Goal: Task Accomplishment & Management: Use online tool/utility

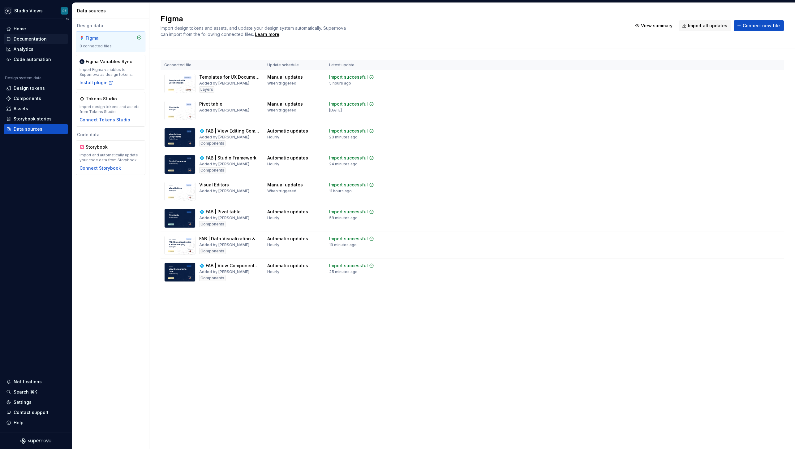
click at [33, 40] on div "Documentation" at bounding box center [30, 39] width 33 height 6
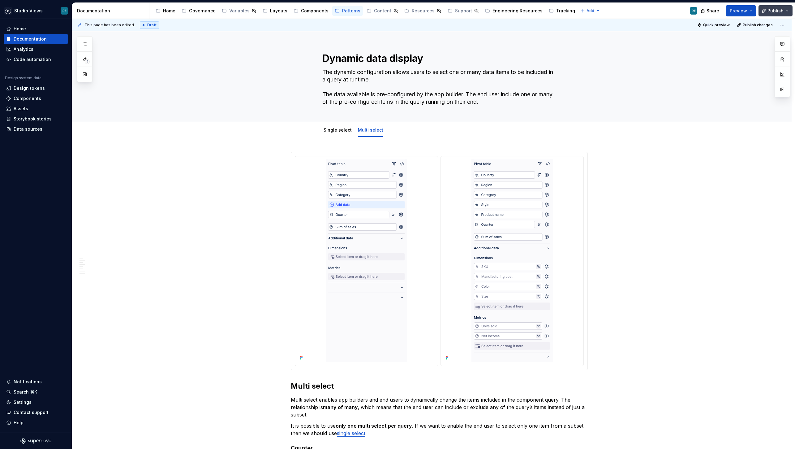
click at [778, 14] on button "Publish" at bounding box center [776, 10] width 34 height 11
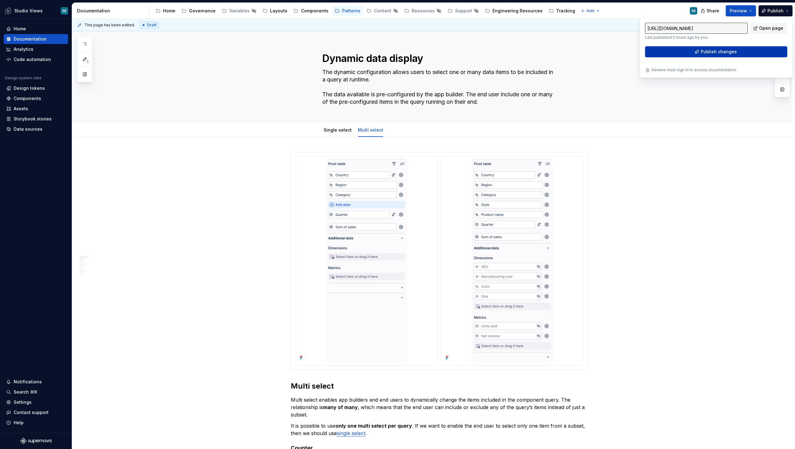
click at [751, 56] on button "Publish changes" at bounding box center [716, 51] width 142 height 11
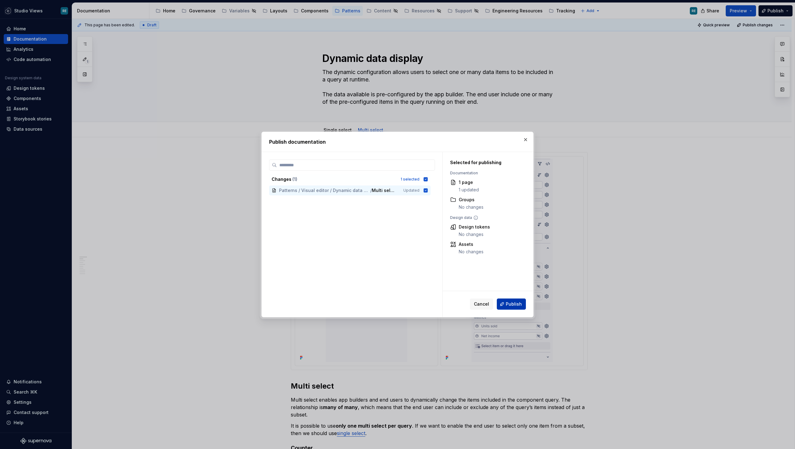
click at [517, 308] on button "Publish" at bounding box center [511, 303] width 29 height 11
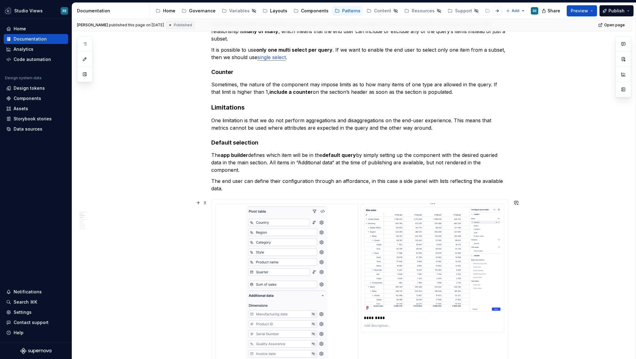
scroll to position [371, 0]
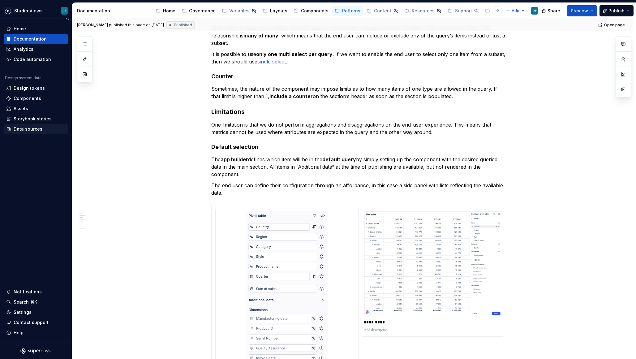
click at [44, 127] on div "Data sources" at bounding box center [35, 129] width 59 height 6
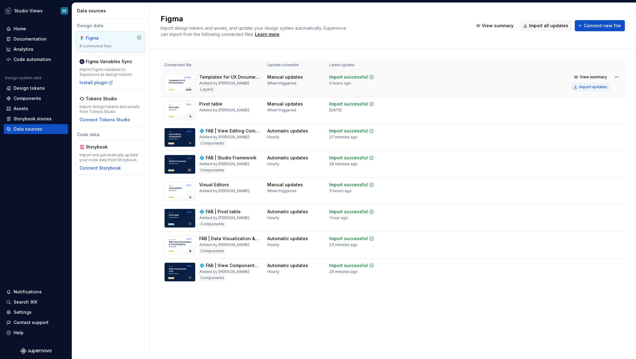
click at [587, 87] on div "Import updates" at bounding box center [593, 86] width 28 height 5
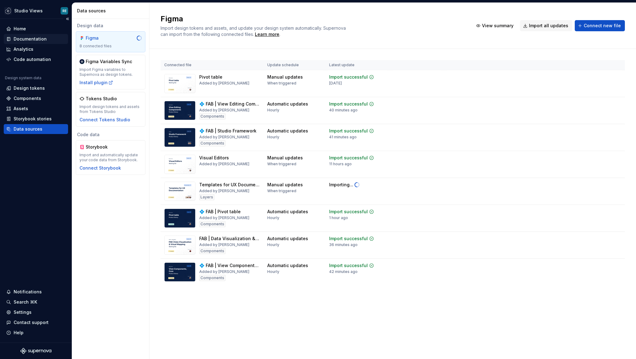
click at [58, 37] on div "Documentation" at bounding box center [35, 39] width 59 height 6
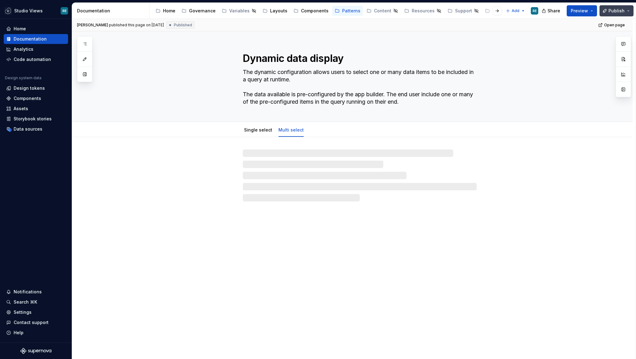
click at [619, 10] on span "Publish" at bounding box center [616, 11] width 16 height 6
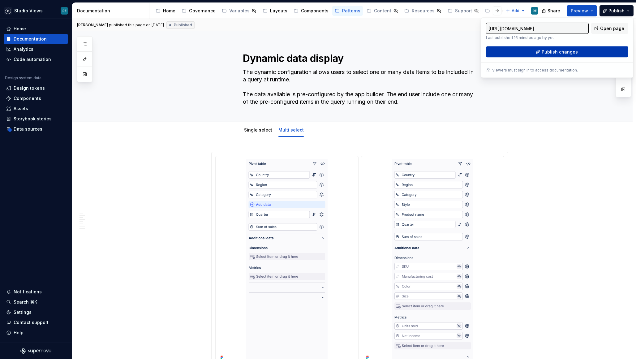
click at [573, 56] on button "Publish changes" at bounding box center [557, 51] width 142 height 11
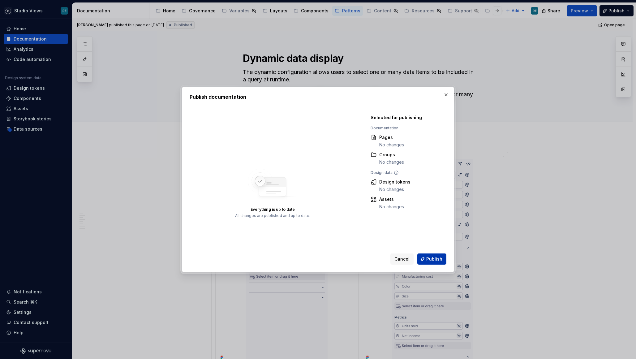
click at [442, 261] on span "Publish" at bounding box center [434, 259] width 16 height 6
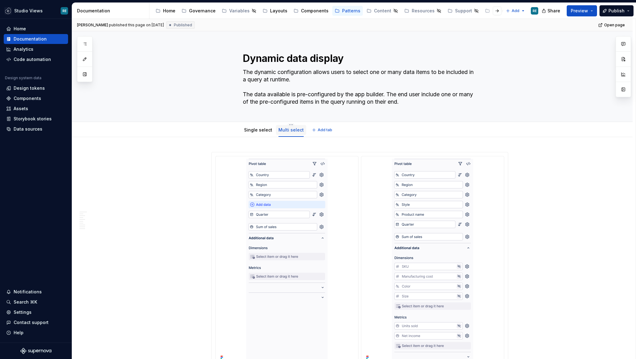
click at [286, 135] on div "Multi select" at bounding box center [291, 130] width 30 height 10
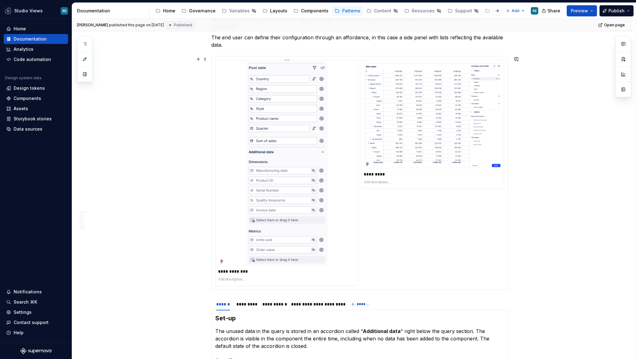
scroll to position [517, 0]
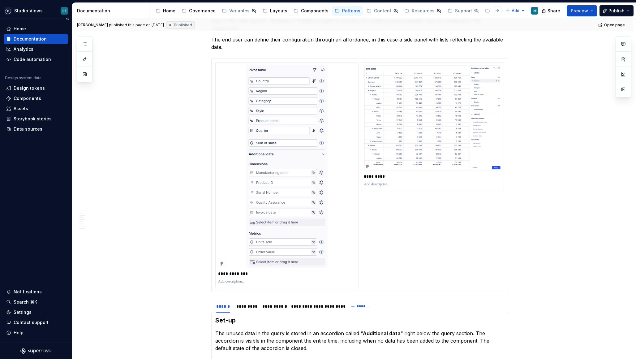
type textarea "*"
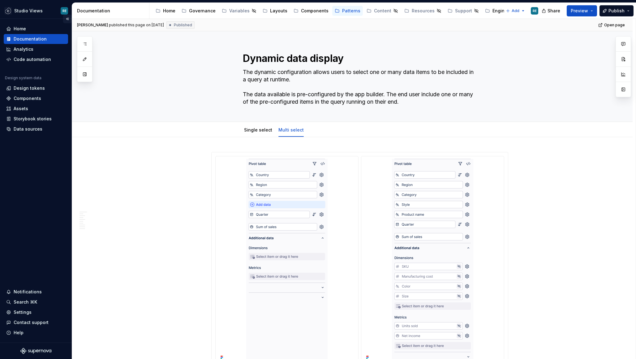
click at [67, 20] on button "Collapse sidebar" at bounding box center [67, 19] width 9 height 9
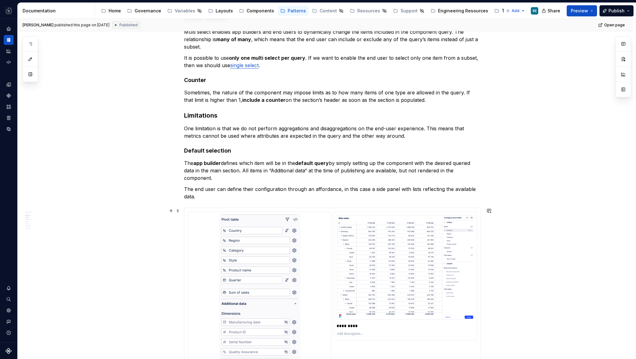
scroll to position [476, 0]
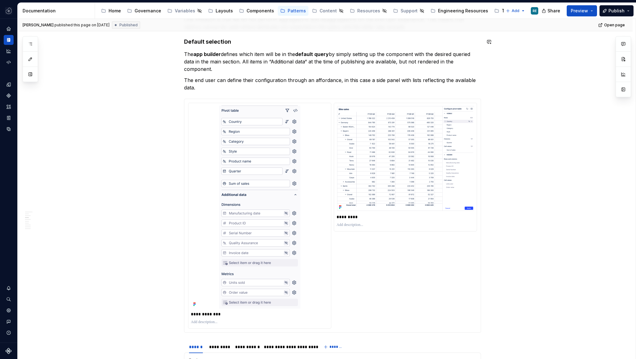
type textarea "*"
click at [29, 46] on icon "button" at bounding box center [30, 43] width 5 height 5
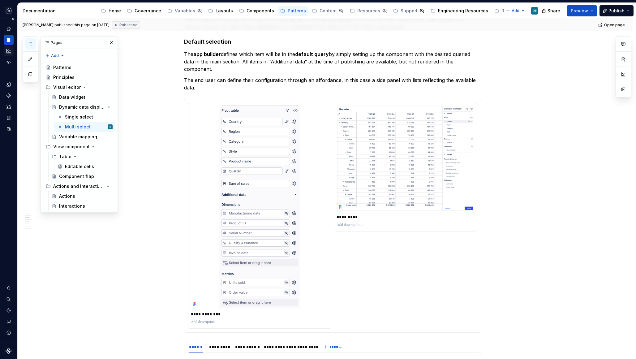
click at [6, 51] on icon "Analytics" at bounding box center [9, 51] width 6 height 6
